Goal: Information Seeking & Learning: Check status

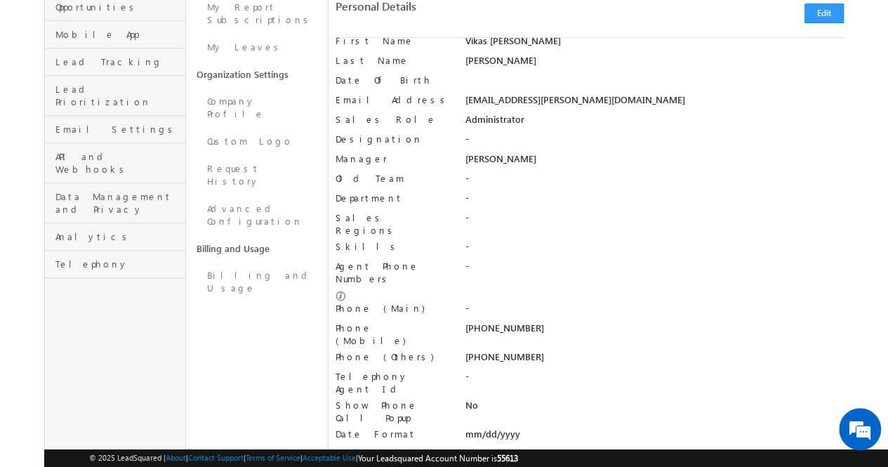
scroll to position [207, 0]
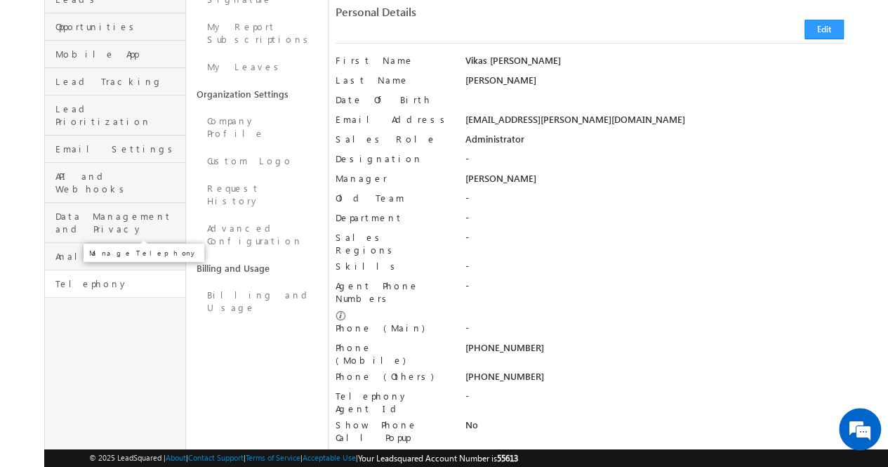
click at [105, 277] on span "Telephony" at bounding box center [118, 283] width 126 height 13
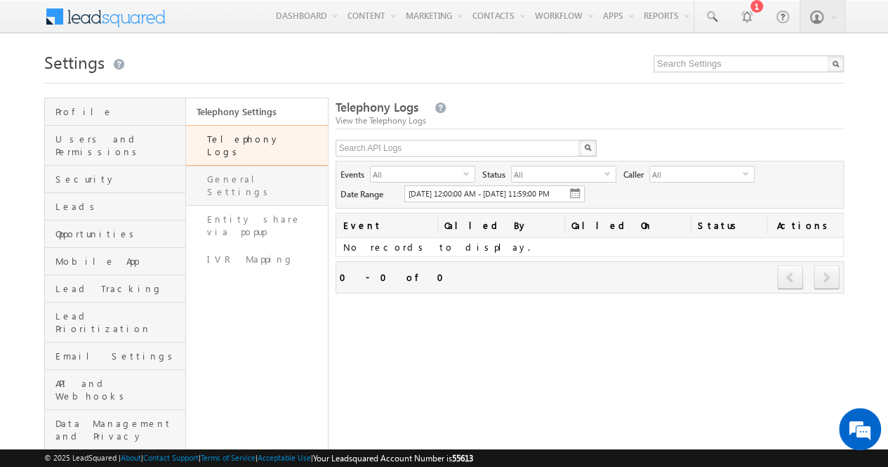
click at [268, 172] on link "General Settings" at bounding box center [256, 186] width 141 height 40
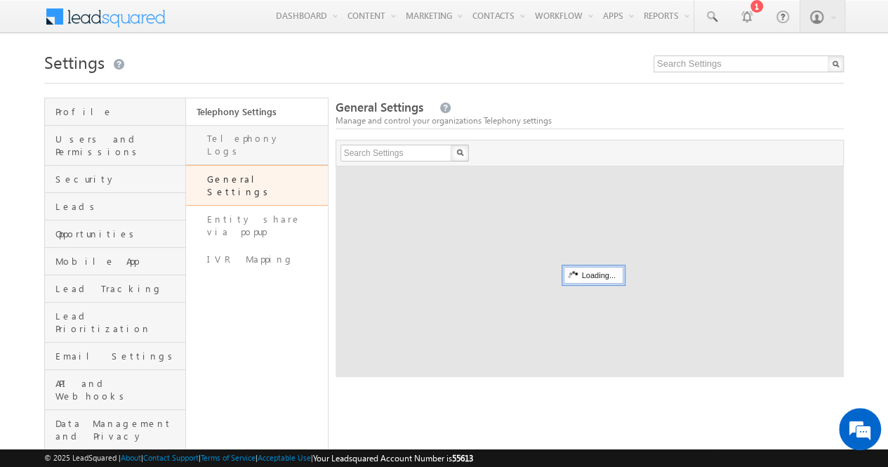
click at [268, 140] on link "Telephony Logs" at bounding box center [256, 145] width 141 height 40
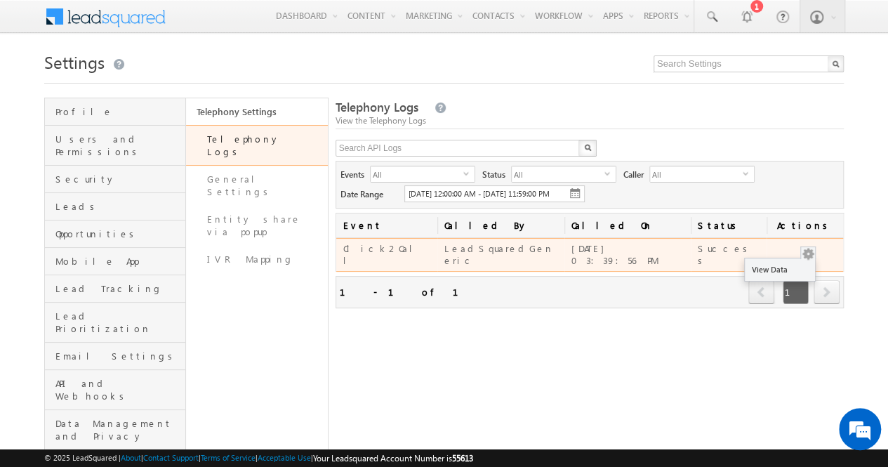
click at [810, 260] on button "button" at bounding box center [808, 254] width 14 height 14
click at [792, 273] on link "View Data" at bounding box center [780, 269] width 70 height 17
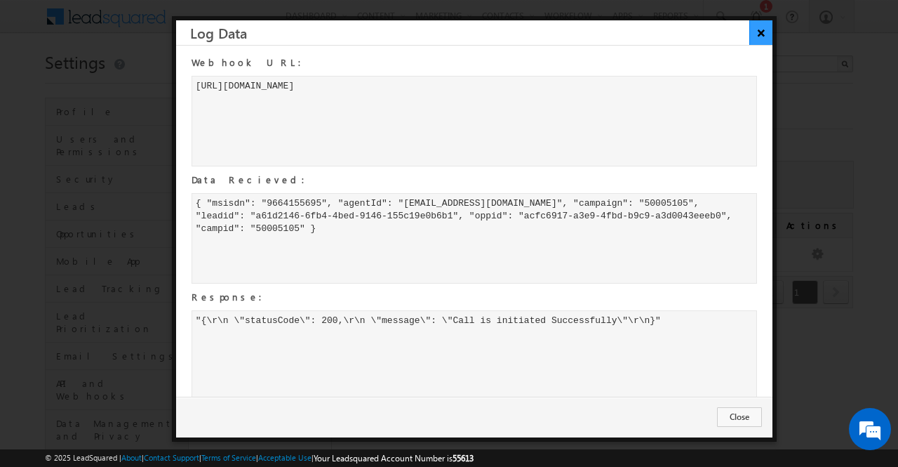
click at [761, 33] on button "×" at bounding box center [760, 32] width 23 height 25
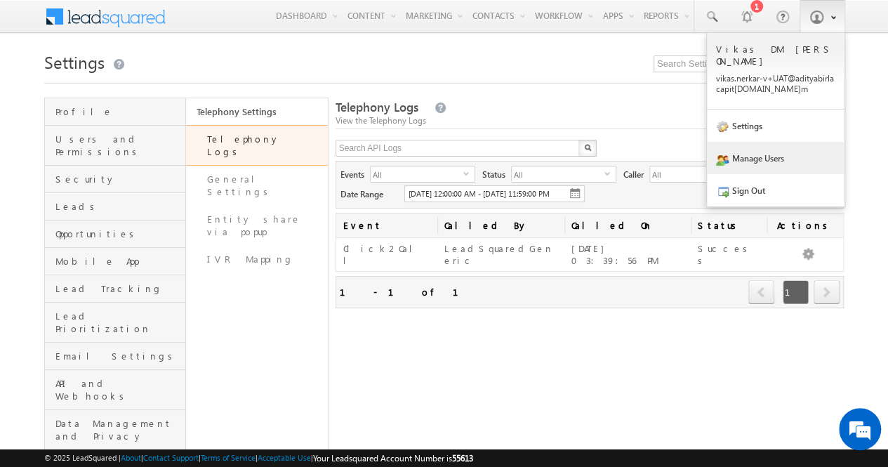
click at [763, 142] on link "Manage Users" at bounding box center [776, 158] width 138 height 32
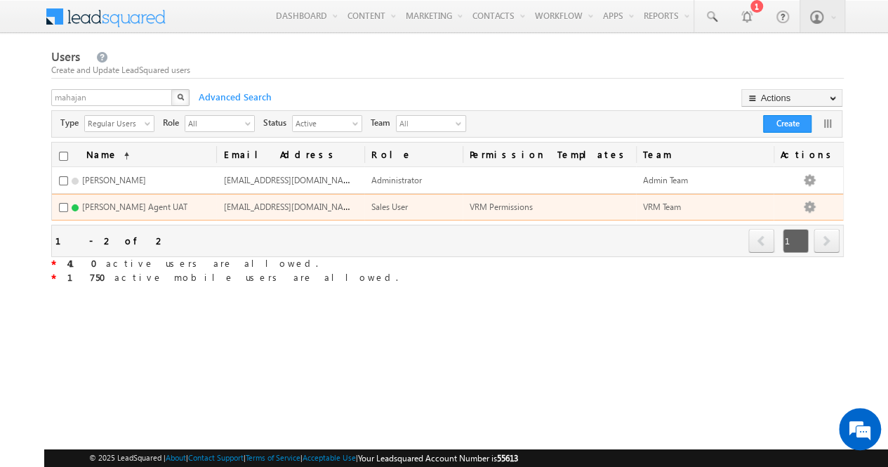
click at [357, 203] on span "akshay.mahajan1-v@adityabirlacapital.com" at bounding box center [290, 206] width 134 height 12
copy span "akshay.mahajan1-v@adityabirlacapital.com"
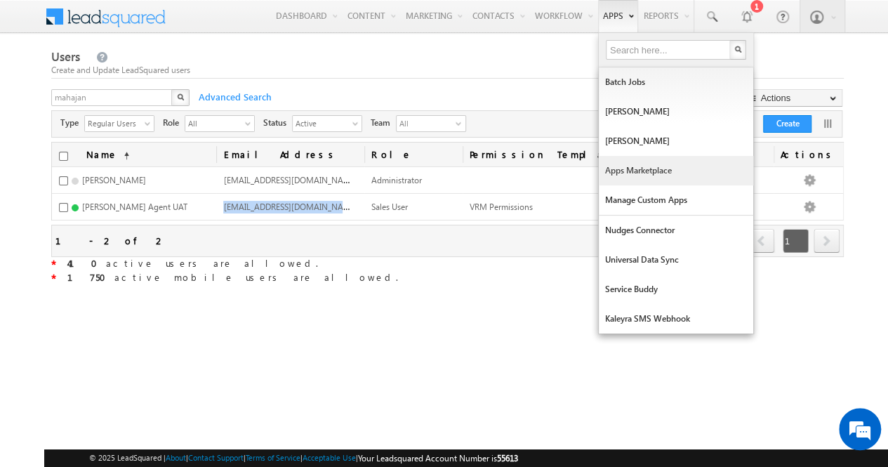
click at [620, 164] on link "Apps Marketplace" at bounding box center [676, 170] width 154 height 29
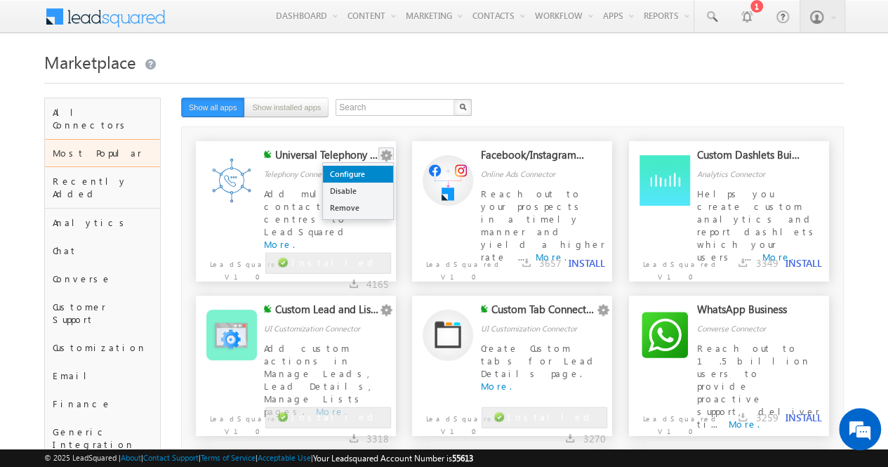
click at [367, 173] on link "Configure" at bounding box center [358, 174] width 70 height 17
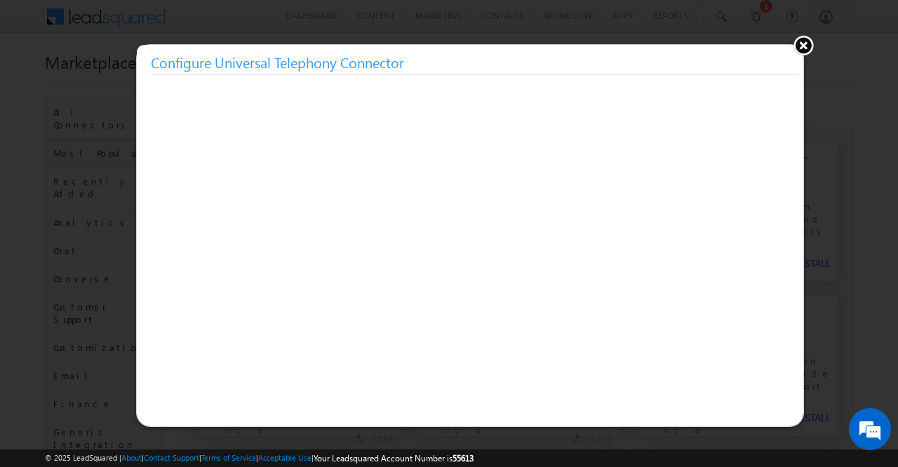
click at [801, 44] on button at bounding box center [803, 44] width 21 height 21
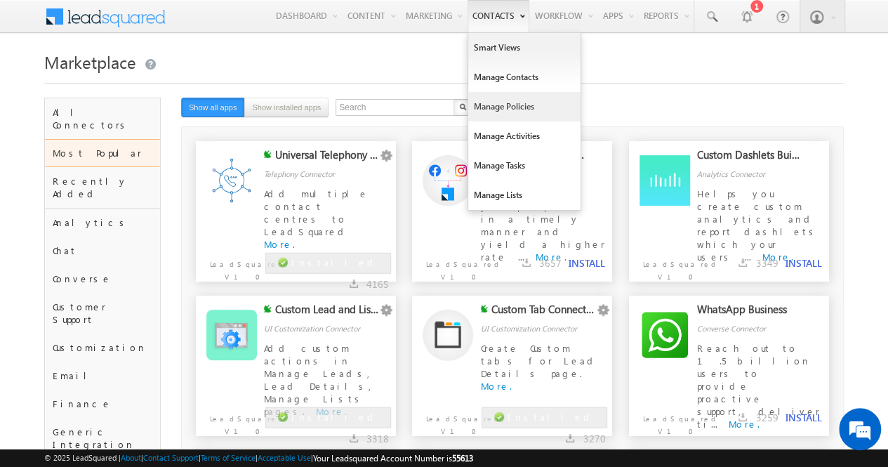
click at [514, 100] on link "Manage Policies" at bounding box center [524, 106] width 112 height 29
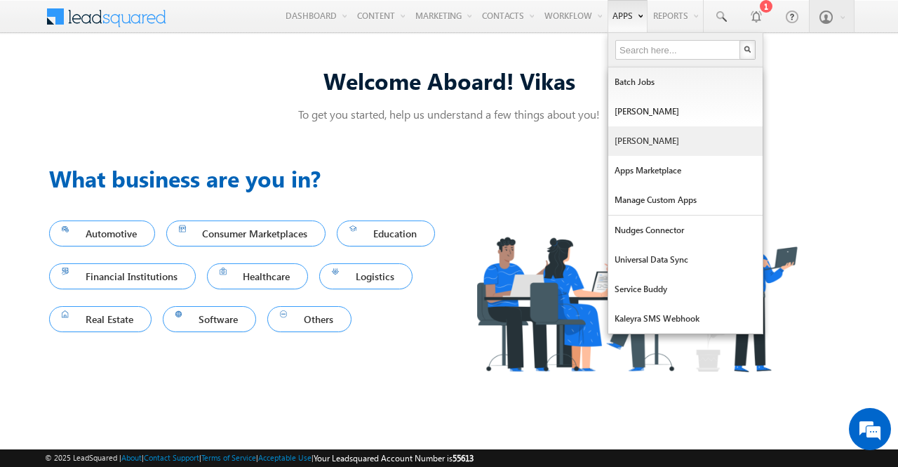
click at [634, 143] on link "[PERSON_NAME]" at bounding box center [685, 140] width 154 height 29
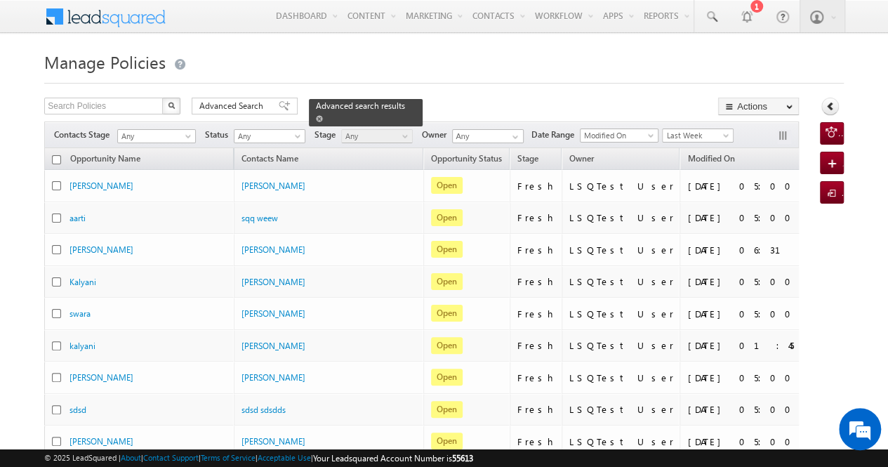
click at [323, 115] on span at bounding box center [319, 118] width 7 height 7
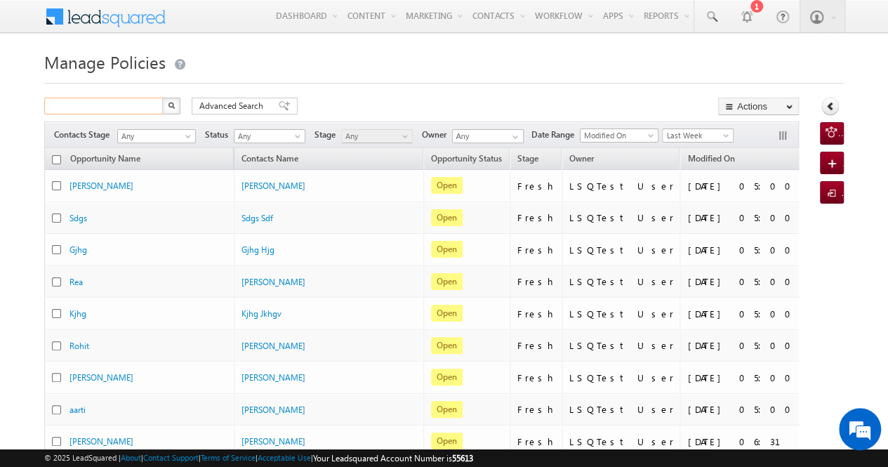
click at [133, 106] on input "text" at bounding box center [104, 106] width 120 height 17
type input "8850948792"
click at [170, 105] on img "button" at bounding box center [171, 105] width 7 height 7
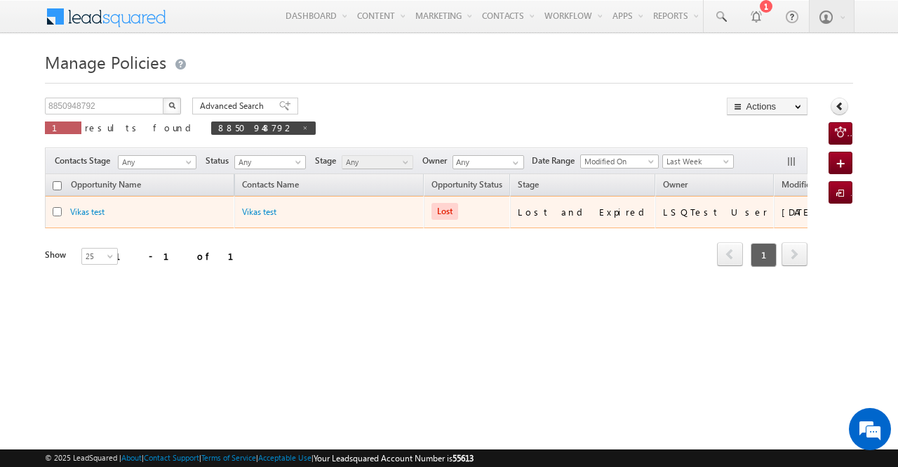
click at [55, 207] on input "checkbox" at bounding box center [57, 211] width 9 height 9
checkbox input "true"
click at [251, 211] on link "Vikas test" at bounding box center [259, 211] width 34 height 11
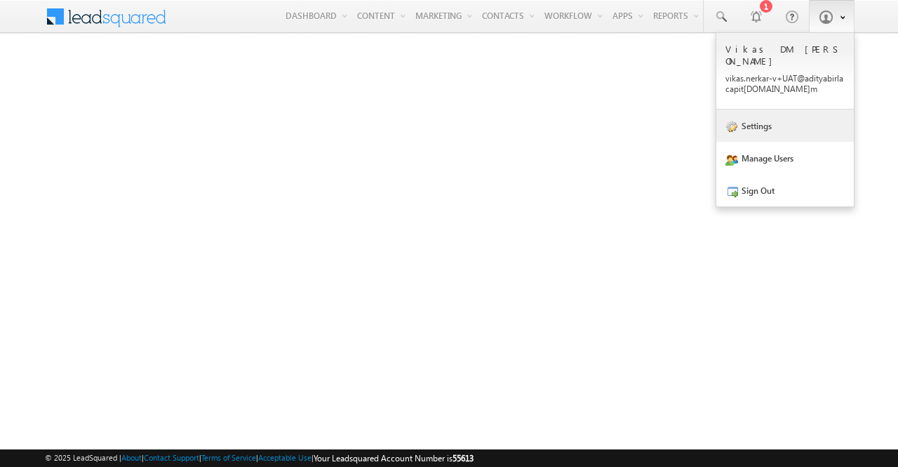
click at [780, 123] on link "Settings" at bounding box center [785, 125] width 138 height 32
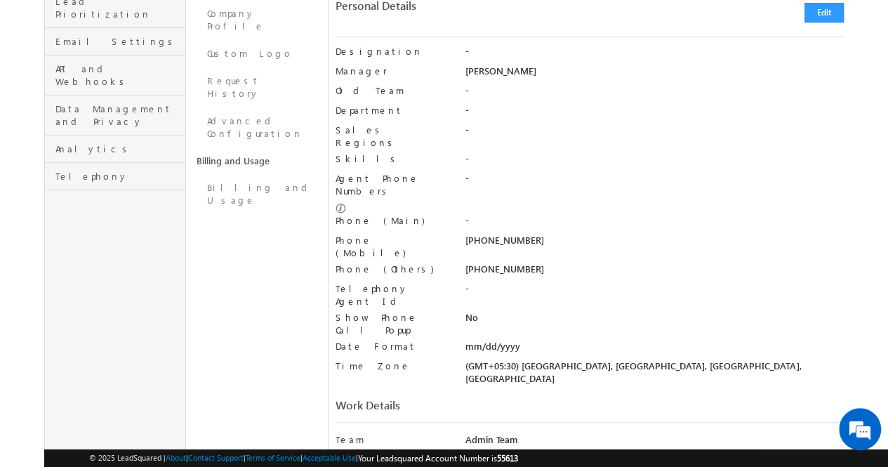
scroll to position [317, 0]
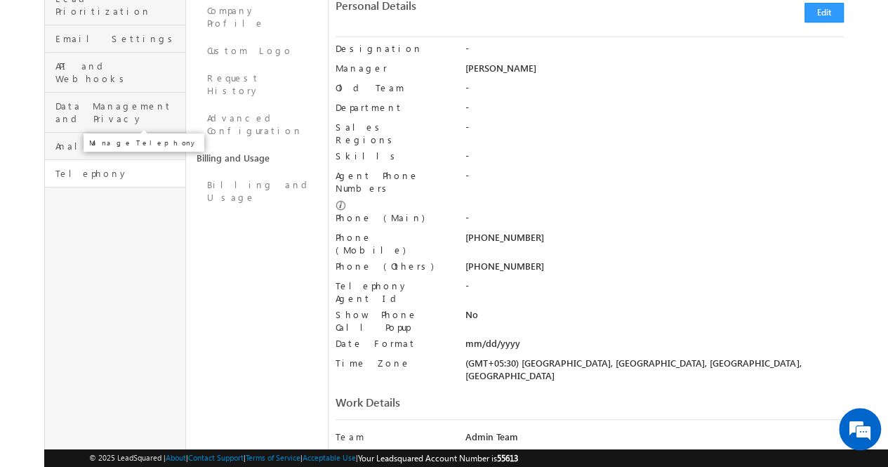
click at [100, 167] on span "Telephony" at bounding box center [118, 173] width 126 height 13
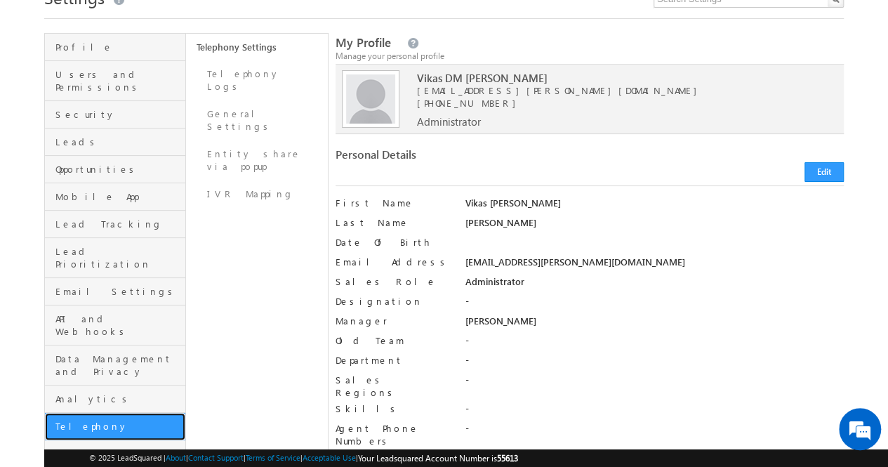
scroll to position [64, 0]
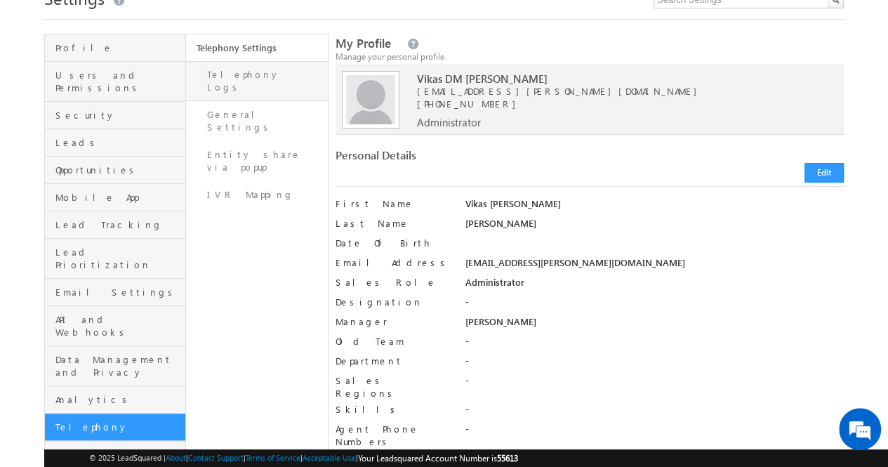
click at [264, 70] on link "Telephony Logs" at bounding box center [256, 81] width 141 height 40
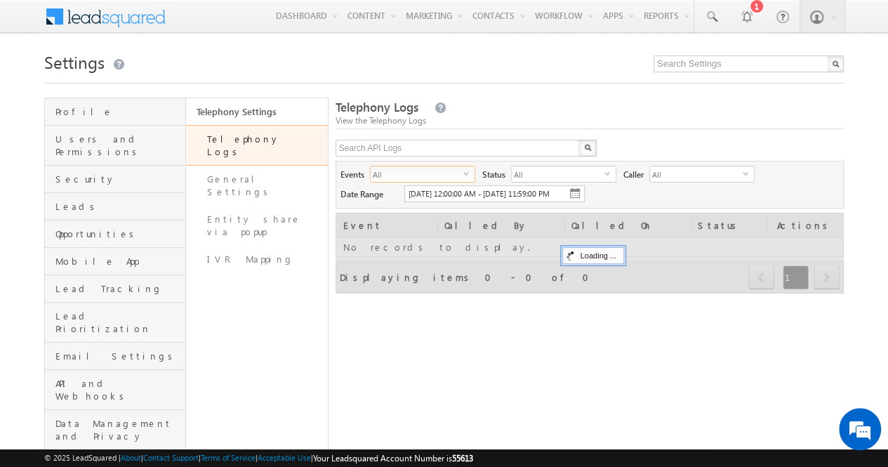
click at [445, 176] on span "All" at bounding box center [417, 173] width 93 height 15
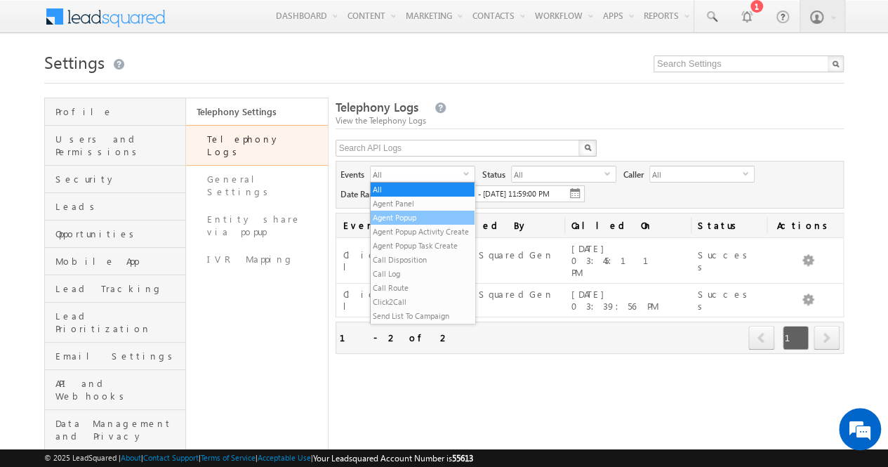
click at [434, 218] on li "Agent Popup" at bounding box center [423, 218] width 104 height 14
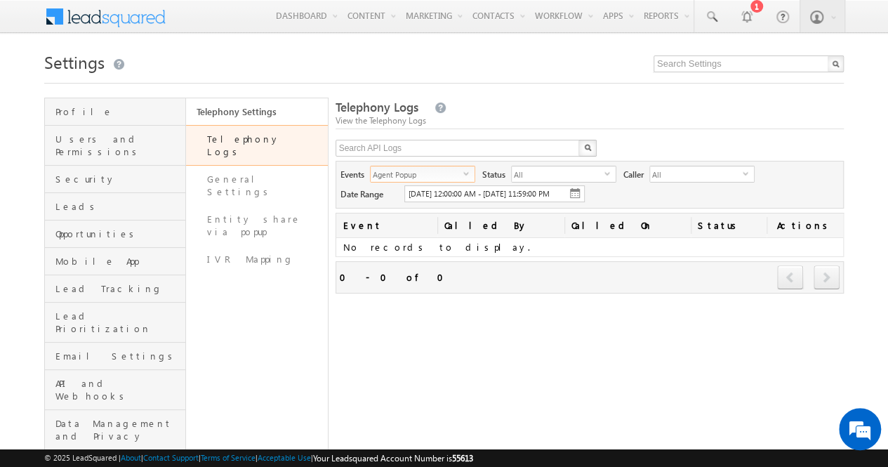
click at [463, 174] on span "select" at bounding box center [468, 173] width 11 height 6
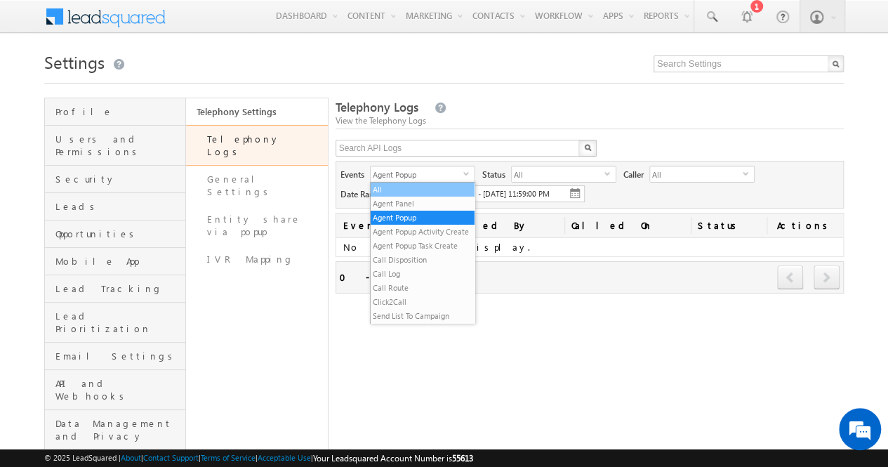
click at [424, 192] on li "All" at bounding box center [423, 189] width 104 height 14
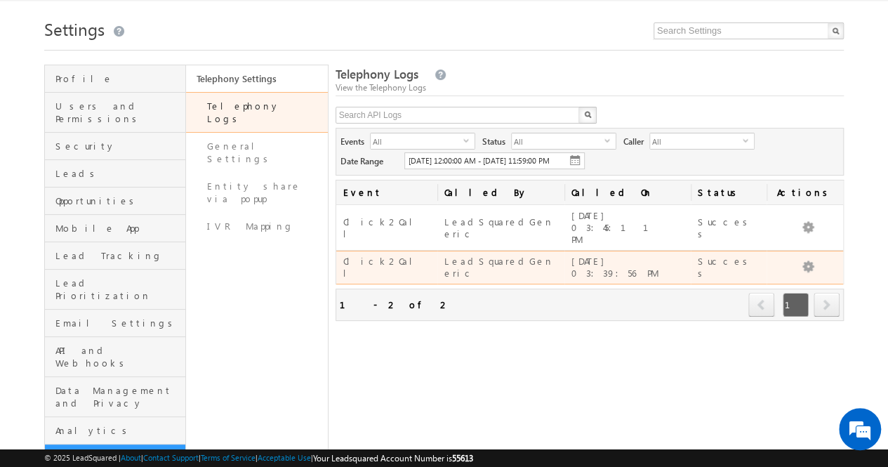
scroll to position [34, 0]
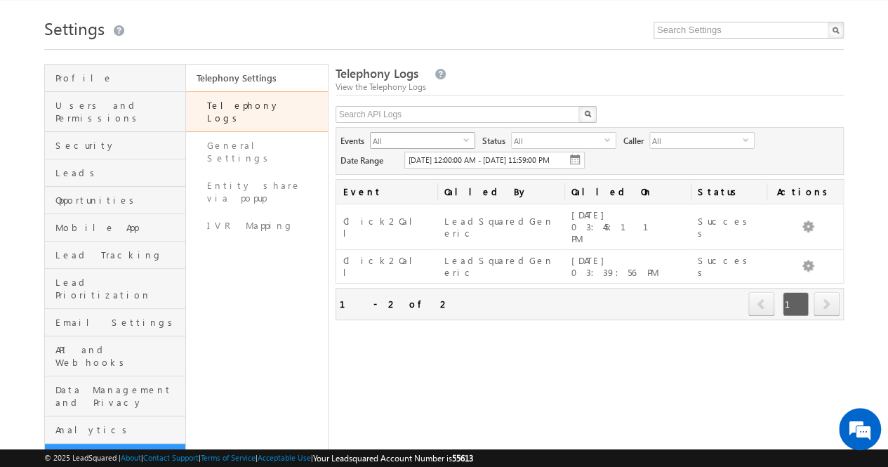
click at [462, 135] on span "All" at bounding box center [417, 140] width 93 height 15
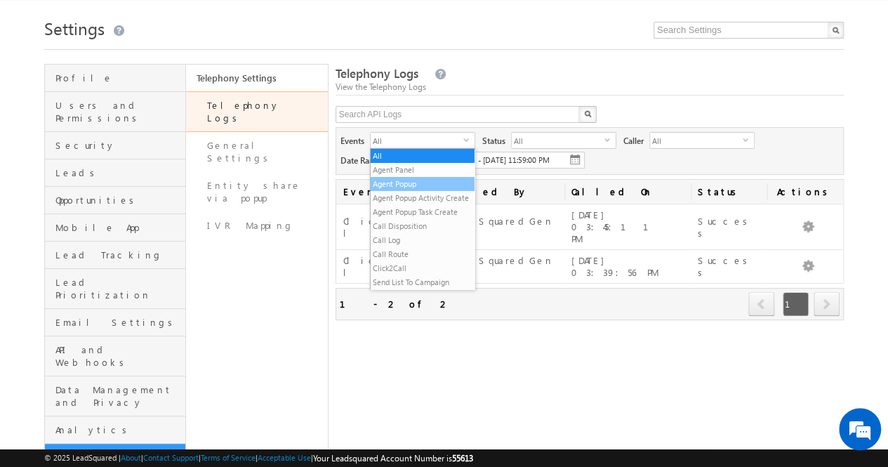
click at [438, 187] on li "Agent Popup" at bounding box center [423, 184] width 104 height 14
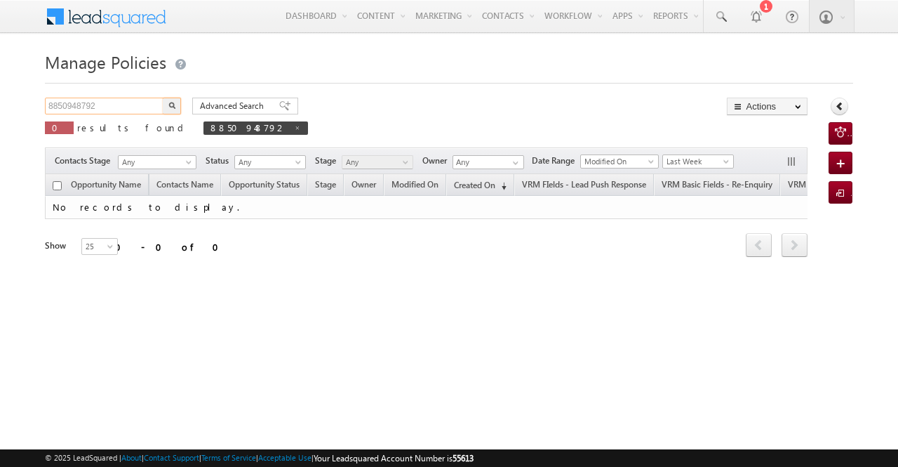
click at [120, 107] on input "8850948792" at bounding box center [105, 106] width 120 height 17
click at [175, 102] on button "button" at bounding box center [172, 106] width 18 height 17
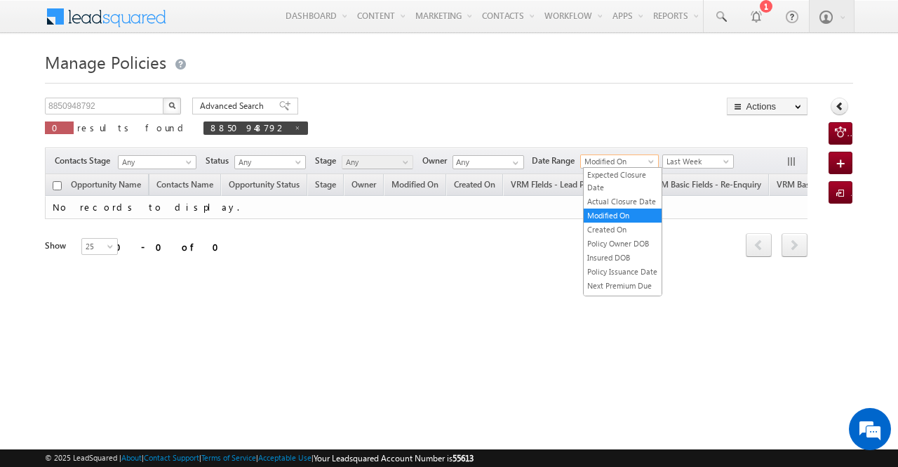
click at [646, 157] on span "Modified On" at bounding box center [617, 161] width 73 height 13
click at [612, 235] on link "Created On" at bounding box center [623, 229] width 78 height 13
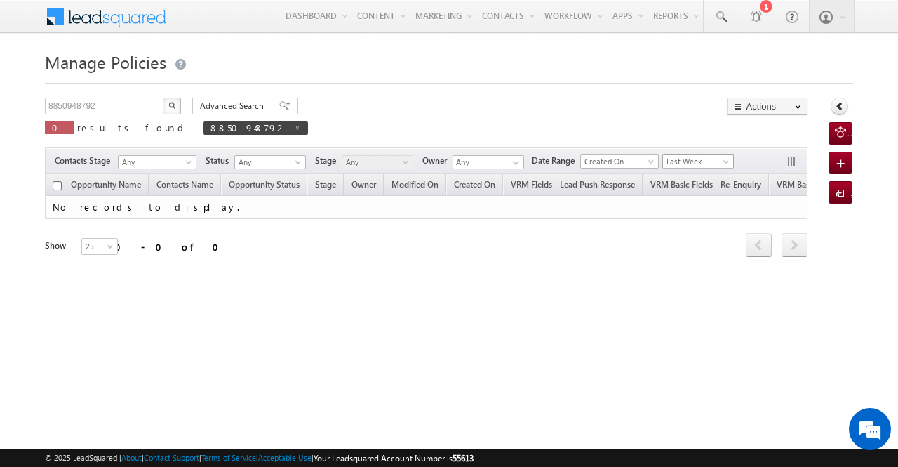
click at [728, 159] on span at bounding box center [727, 164] width 11 height 11
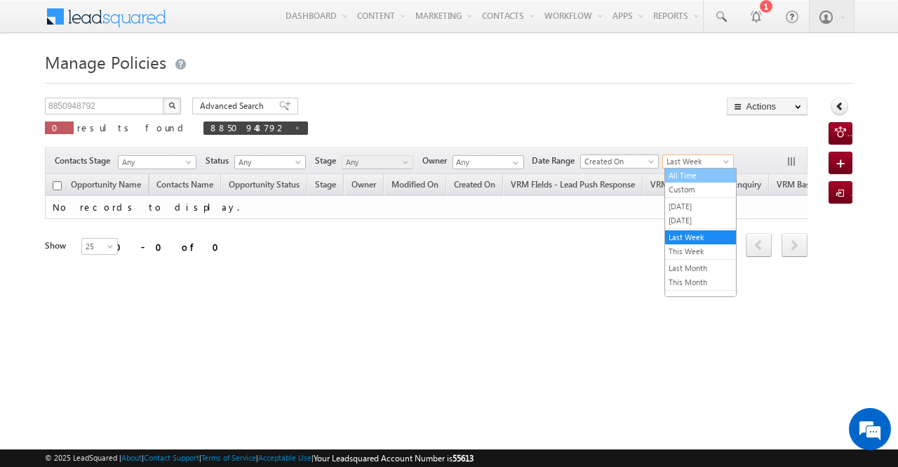
click at [709, 173] on link "All Time" at bounding box center [700, 175] width 71 height 13
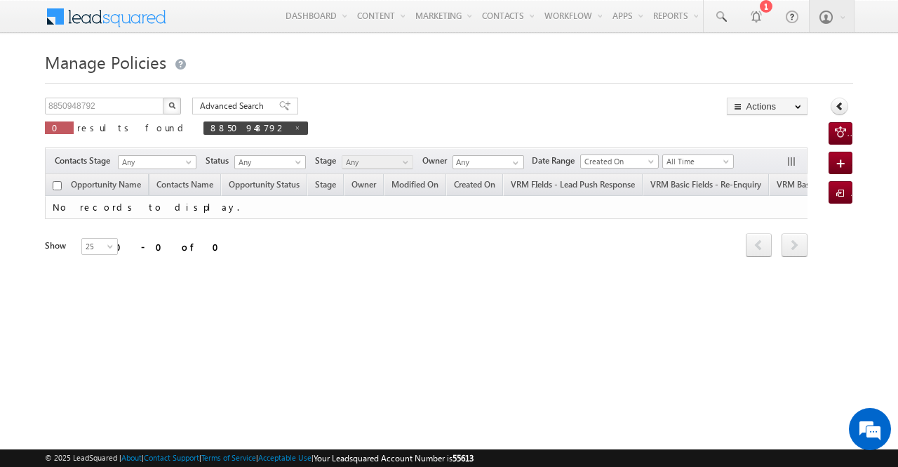
click at [173, 106] on img "button" at bounding box center [171, 105] width 7 height 7
click at [177, 106] on button "button" at bounding box center [172, 106] width 18 height 17
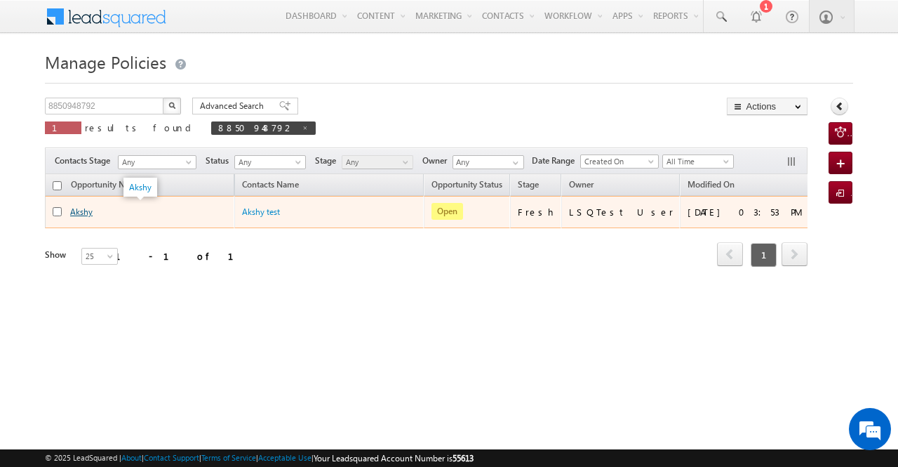
click at [77, 213] on link "Akshy" at bounding box center [81, 211] width 22 height 11
